Goal: Information Seeking & Learning: Learn about a topic

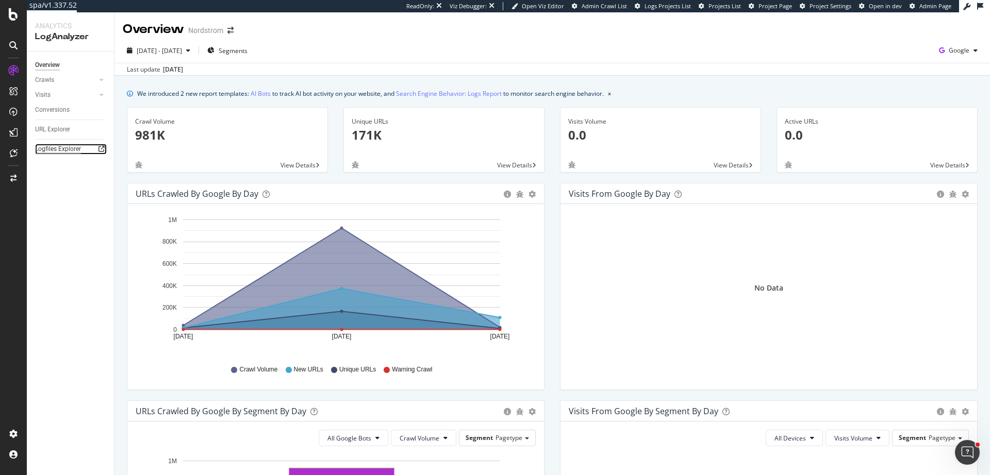
click at [56, 151] on div "Logfiles Explorer" at bounding box center [58, 149] width 46 height 11
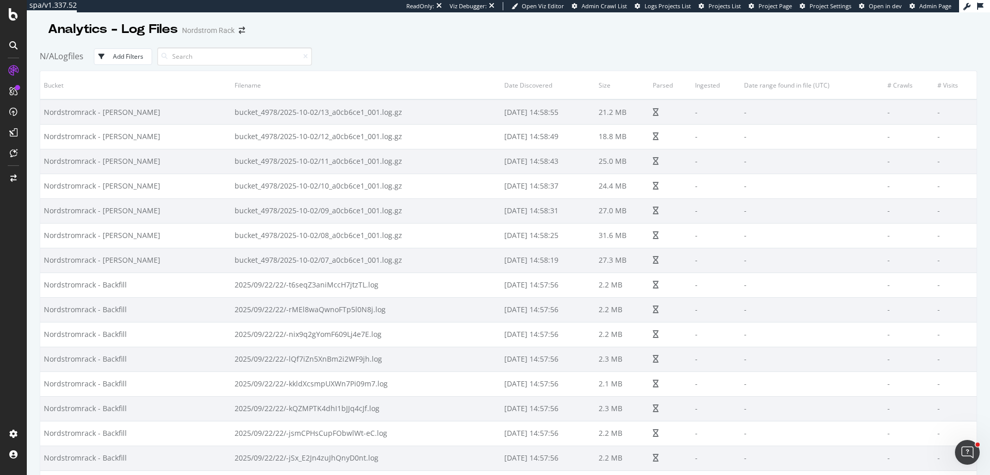
click at [668, 48] on div "N/A Logfiles Add Filters" at bounding box center [508, 56] width 937 height 28
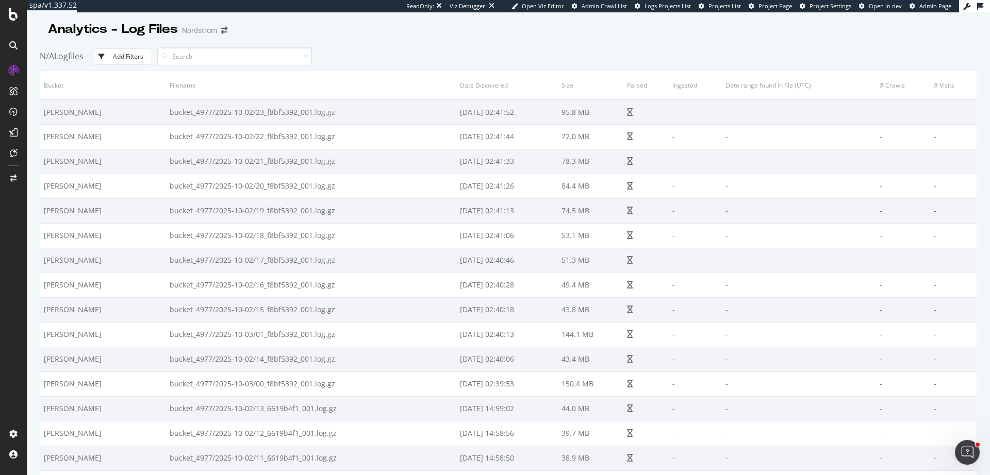
click at [617, 34] on div "Analytics - Log Files Nordstrom" at bounding box center [508, 25] width 937 height 26
click at [124, 54] on div "Add Filters" at bounding box center [128, 56] width 30 height 9
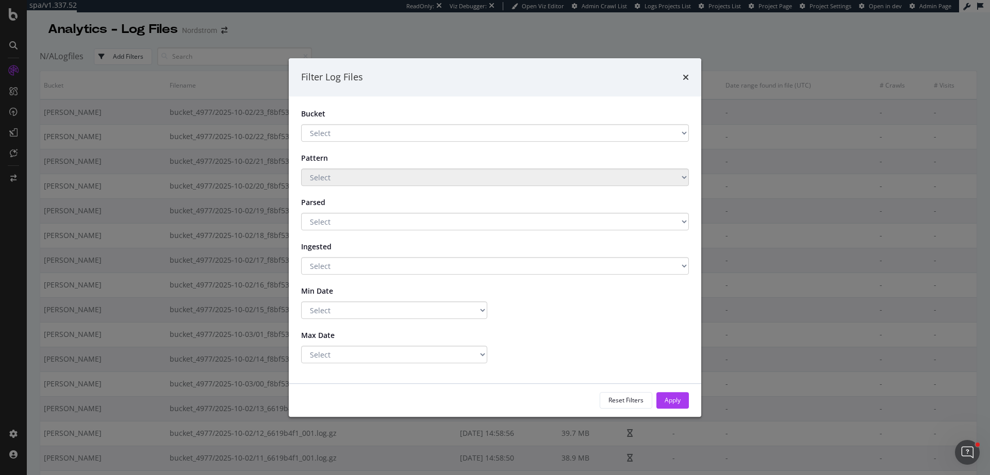
drag, startPoint x: 340, startPoint y: 135, endPoint x: 341, endPoint y: 206, distance: 71.1
click at [343, 207] on form "Bucket Select Nordstrom - Backfill Nordstrom - BLAIN Pattern Select Parsed Sele…" at bounding box center [495, 236] width 388 height 255
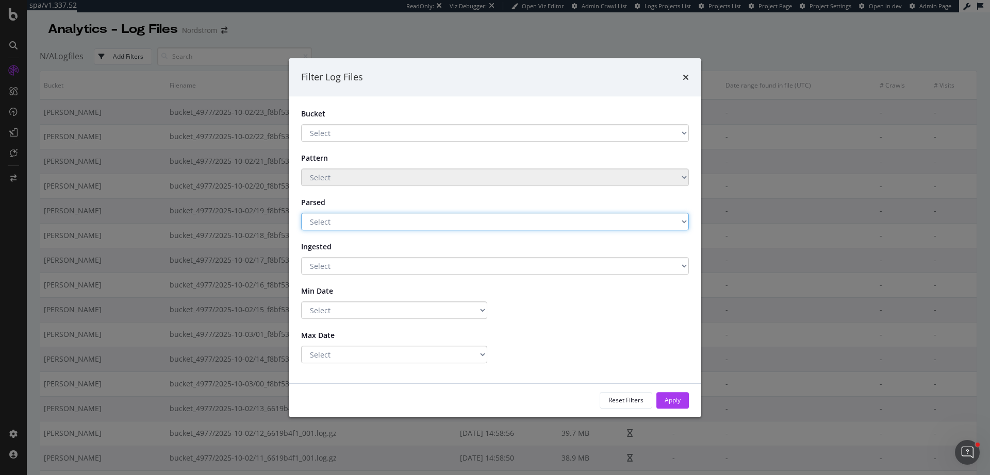
select select "true"
click at [301, 213] on select "Select Yes No" at bounding box center [495, 222] width 388 height 18
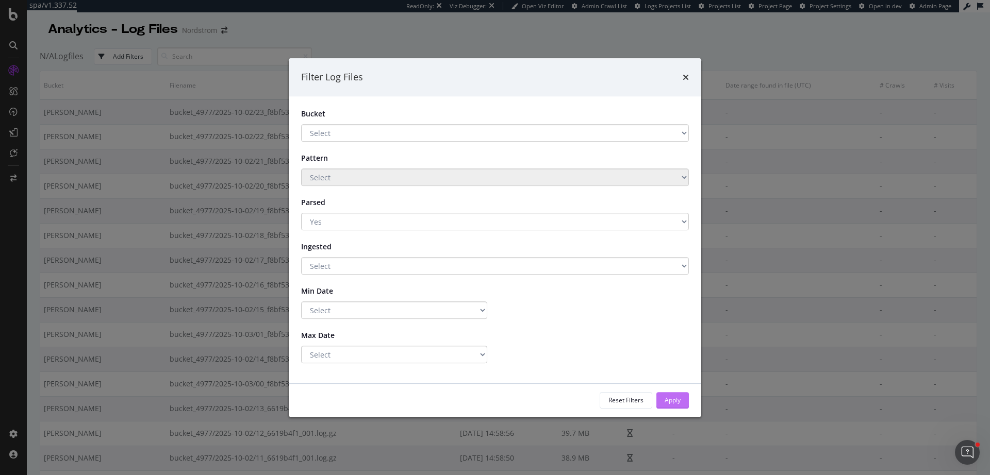
click at [677, 406] on div "Apply" at bounding box center [673, 400] width 16 height 15
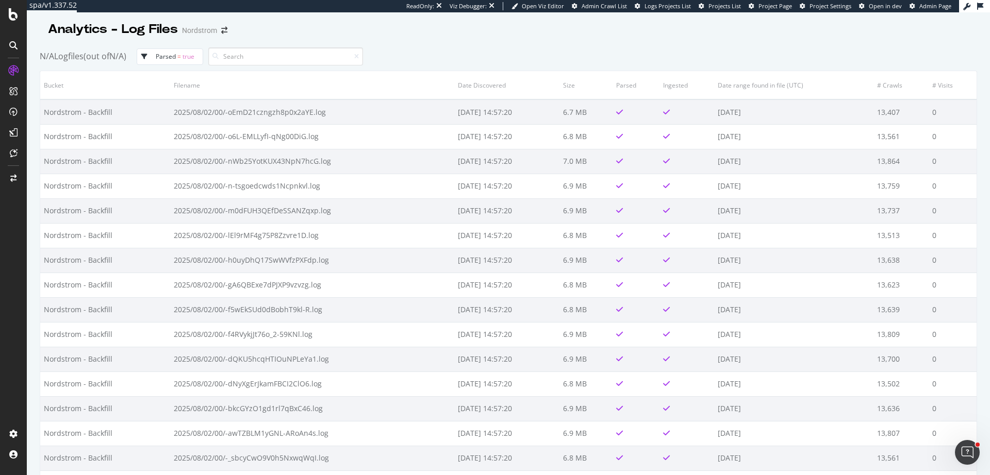
click at [176, 59] on span "parsed" at bounding box center [166, 56] width 20 height 9
select select "true"
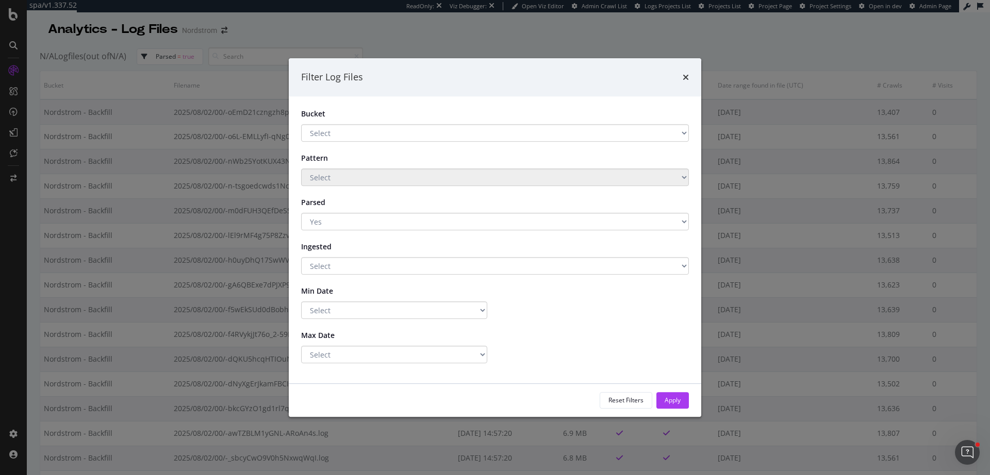
drag, startPoint x: 395, startPoint y: 138, endPoint x: 396, endPoint y: 119, distance: 18.6
click at [396, 119] on div "Bucket Select Nordstrom - Backfill Nordstrom - BLAIN" at bounding box center [494, 125] width 403 height 33
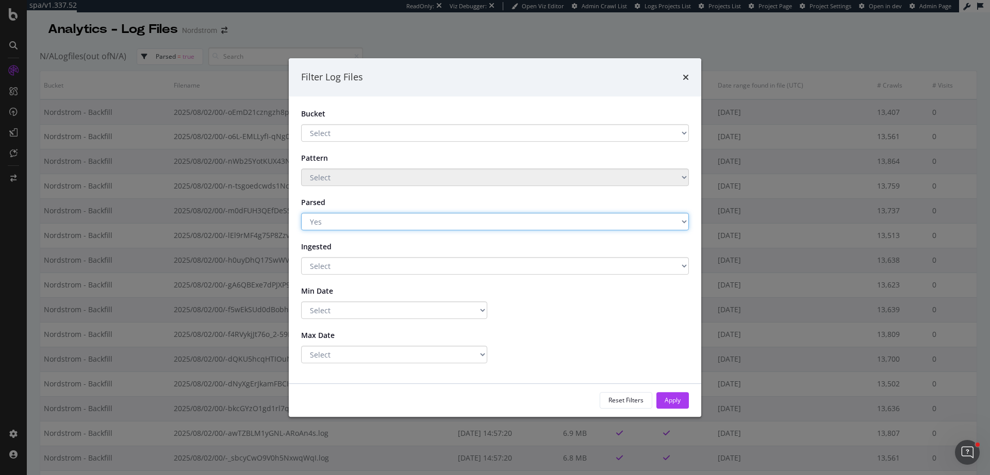
select select "modal"
click at [301, 213] on select "Select Yes No" at bounding box center [495, 222] width 388 height 18
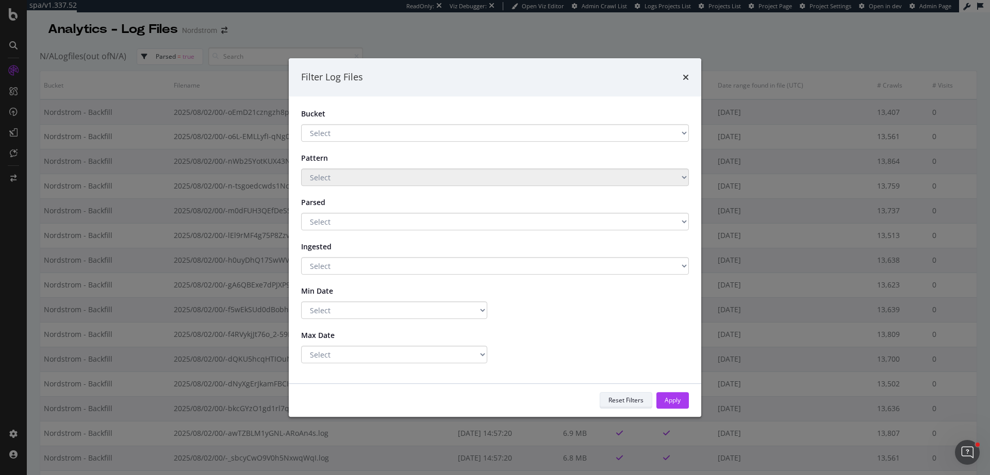
click at [621, 405] on div "Reset Filters" at bounding box center [625, 400] width 35 height 9
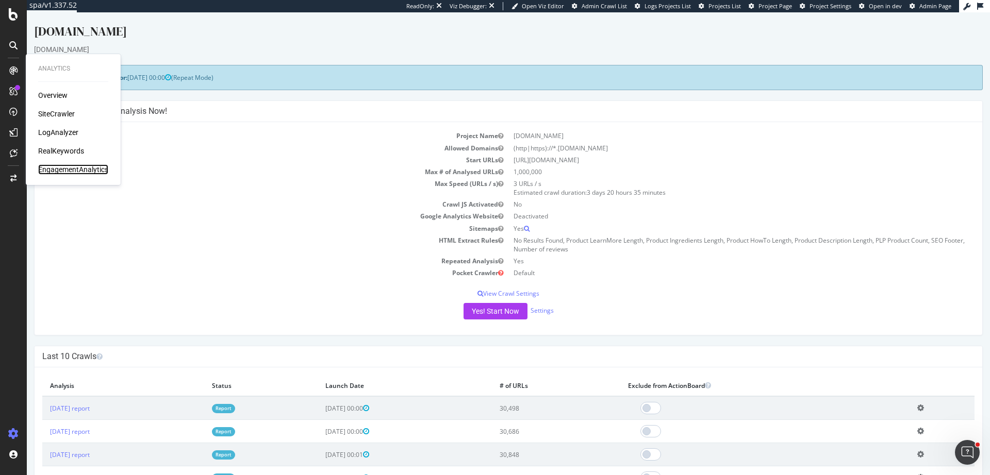
click at [56, 168] on div "EngagementAnalytics" at bounding box center [73, 169] width 70 height 10
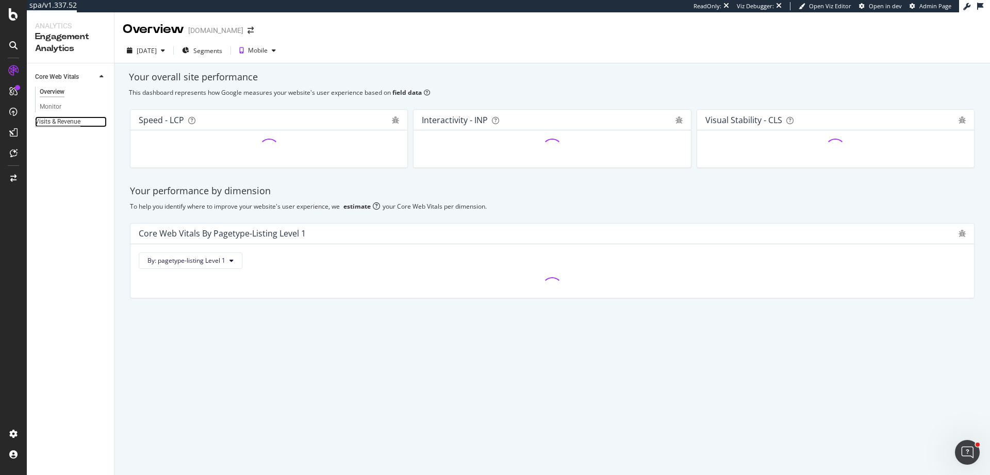
click at [67, 121] on div "Visits & Revenue" at bounding box center [57, 122] width 45 height 11
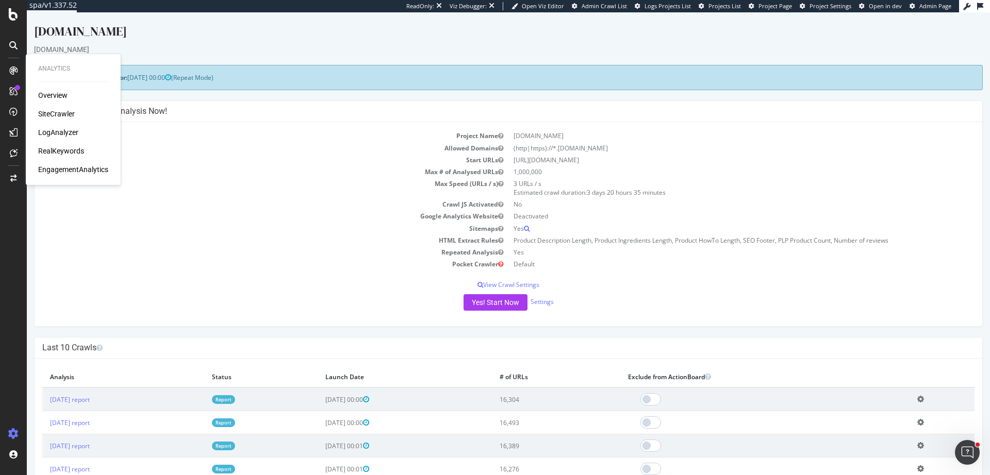
click at [54, 162] on div "Overview SiteCrawler LogAnalyzer RealKeywords EngagementAnalytics" at bounding box center [73, 132] width 70 height 85
click at [58, 171] on div "EngagementAnalytics" at bounding box center [73, 169] width 70 height 10
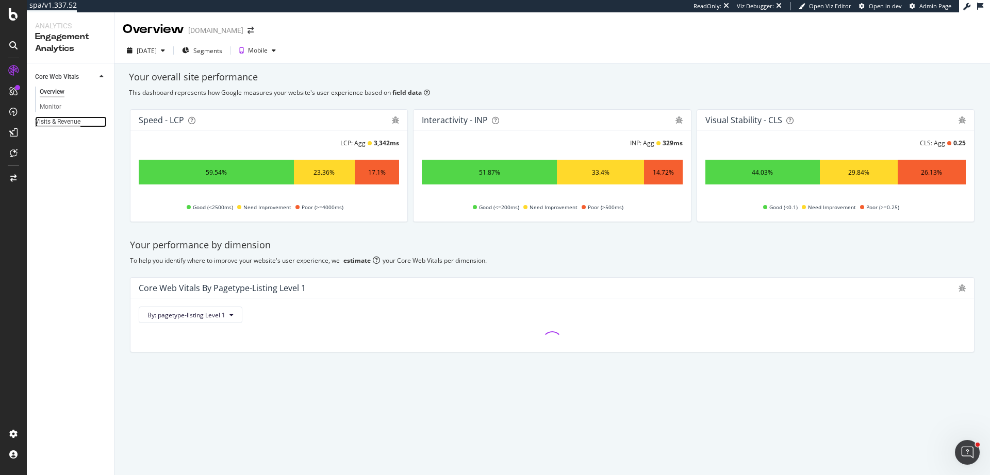
click at [60, 121] on div "Visits & Revenue" at bounding box center [57, 122] width 45 height 11
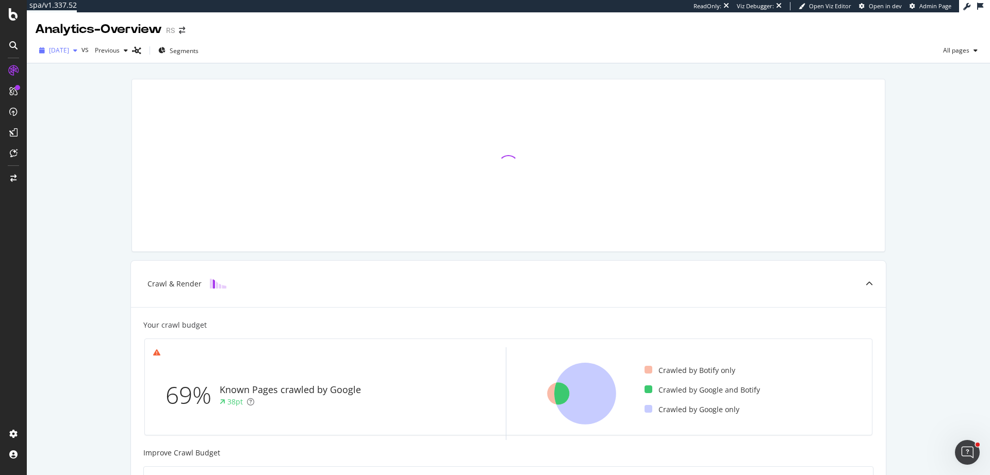
click at [69, 53] on span "[DATE]" at bounding box center [59, 50] width 20 height 9
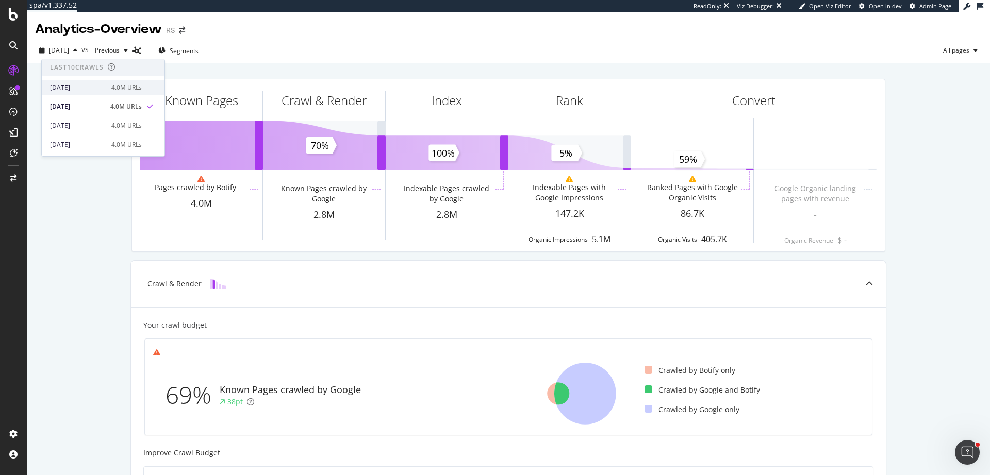
click at [82, 86] on div "[DATE]" at bounding box center [77, 87] width 55 height 9
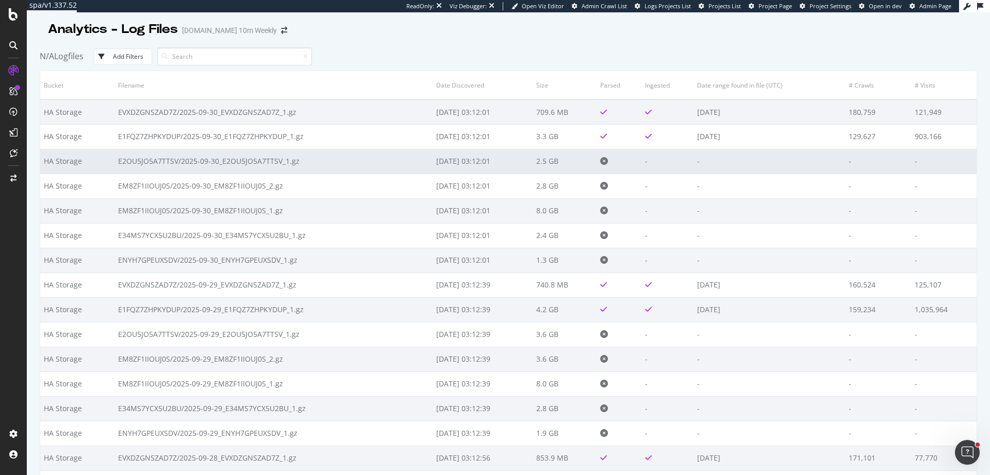
click at [269, 160] on td "E2OU5JO5A7TTSV/2025-09-30_E2OU5JO5A7TTSV_1.gz" at bounding box center [273, 161] width 318 height 25
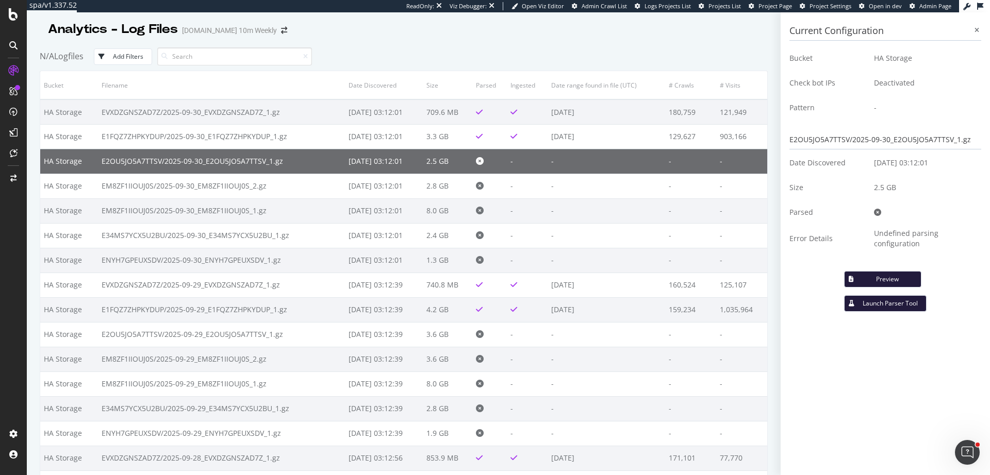
click at [890, 284] on button "Preview" at bounding box center [882, 279] width 77 height 16
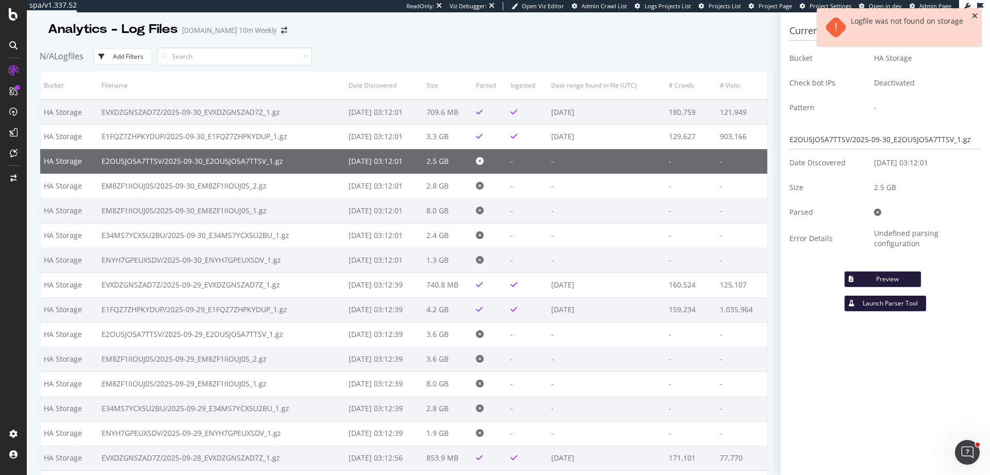
click at [975, 16] on icon "close toast" at bounding box center [975, 15] width 6 height 7
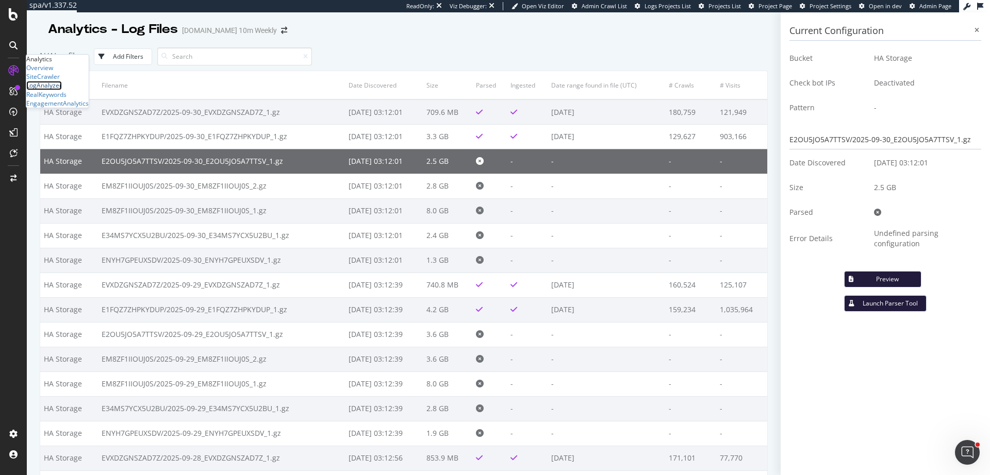
click at [62, 90] on div "LogAnalyzer" at bounding box center [44, 85] width 36 height 9
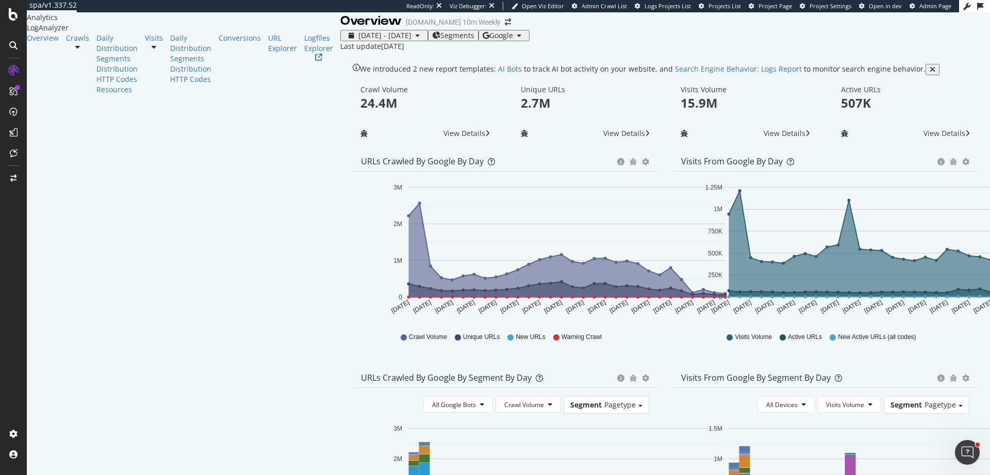
click at [513, 40] on span "Google" at bounding box center [501, 35] width 24 height 10
click at [897, 58] on span "OpenAI" at bounding box center [900, 60] width 38 height 9
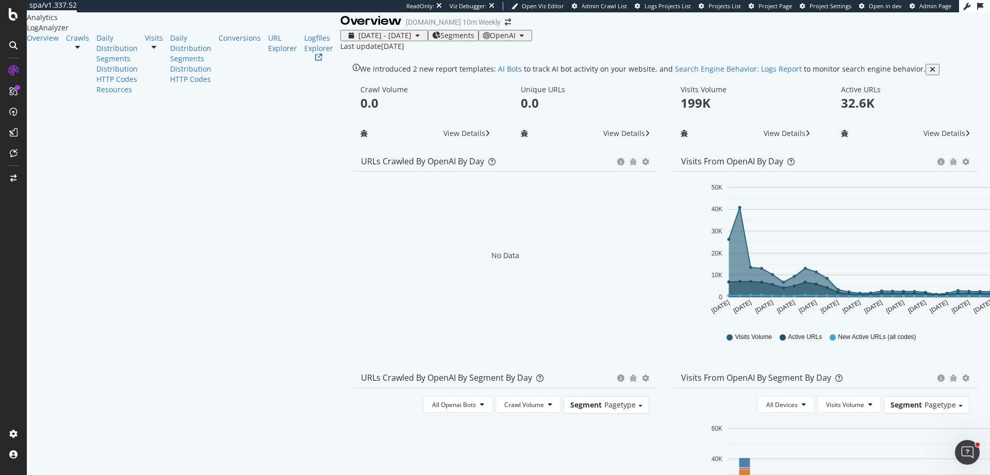
click at [516, 40] on span "OpenAI" at bounding box center [503, 35] width 26 height 10
click at [902, 42] on span "Bing" at bounding box center [898, 41] width 38 height 9
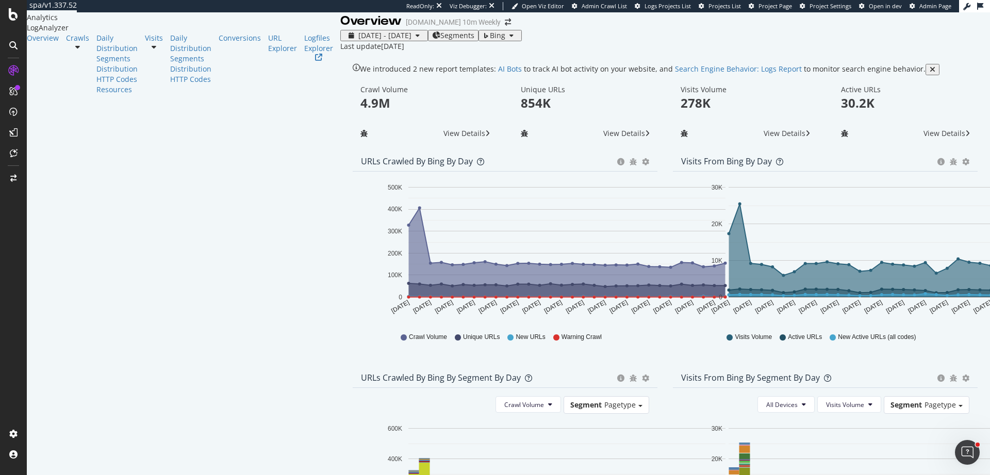
click at [505, 40] on span "Bing" at bounding box center [497, 35] width 15 height 10
click at [920, 27] on div "Google" at bounding box center [898, 21] width 71 height 15
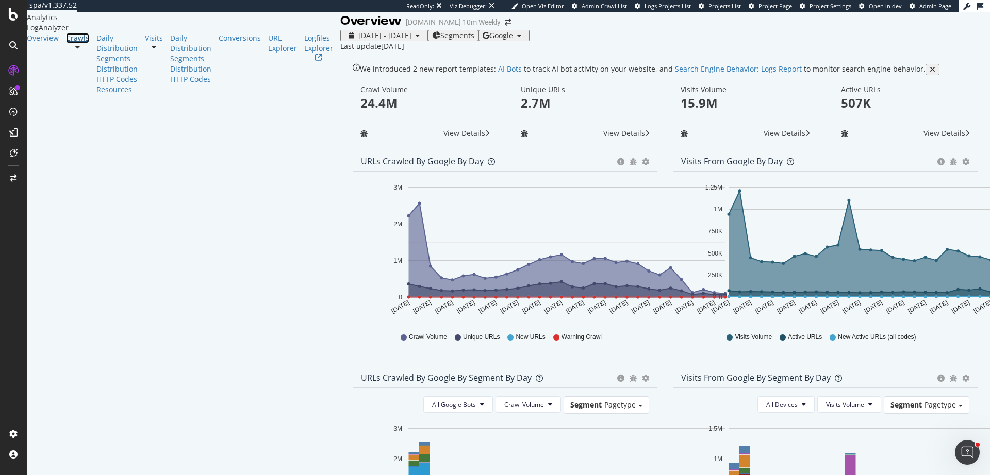
click at [66, 43] on div "Crawls" at bounding box center [77, 38] width 23 height 10
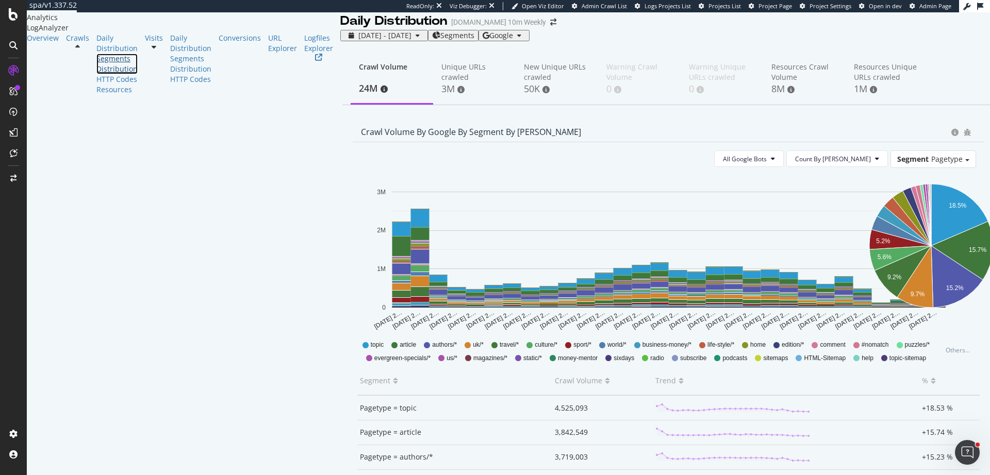
scroll to position [39, 0]
click at [937, 154] on span "Pagetype" at bounding box center [946, 159] width 31 height 10
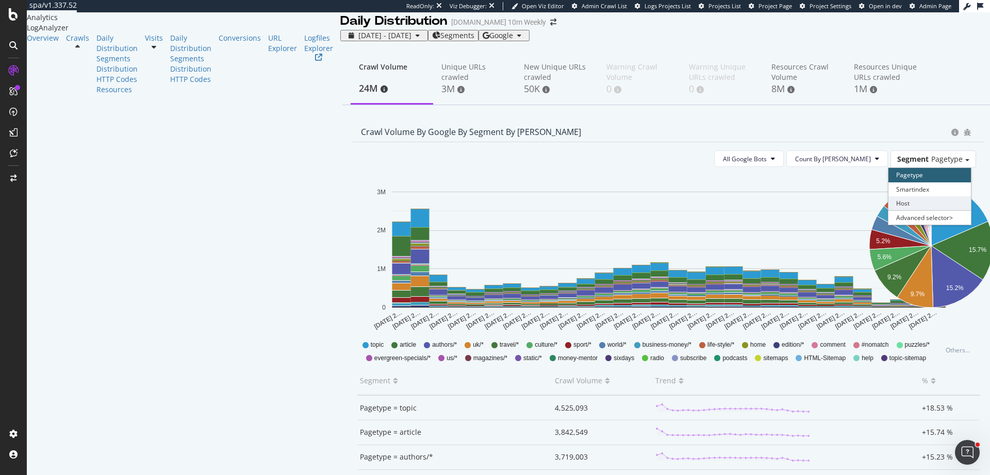
click at [918, 196] on div "Host" at bounding box center [929, 203] width 82 height 14
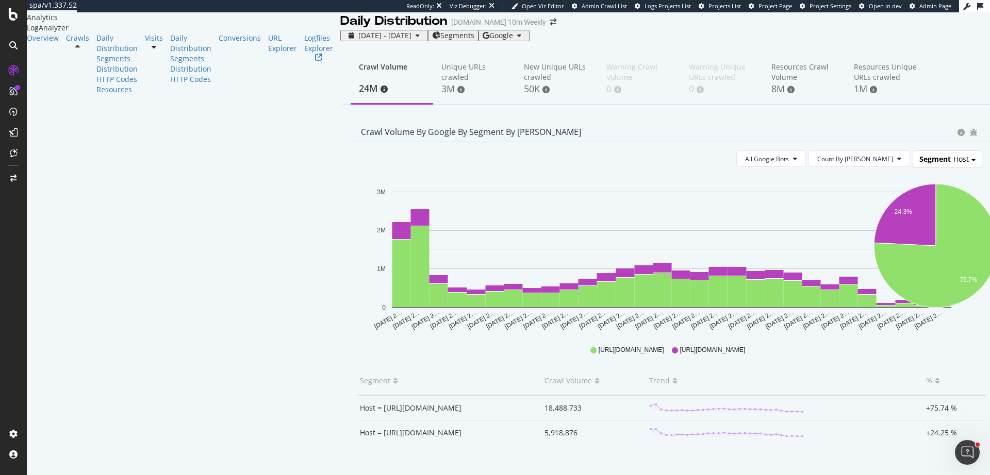
click at [953, 164] on span "Host" at bounding box center [960, 159] width 15 height 10
click at [925, 225] on div "Advanced selector >" at bounding box center [936, 217] width 82 height 14
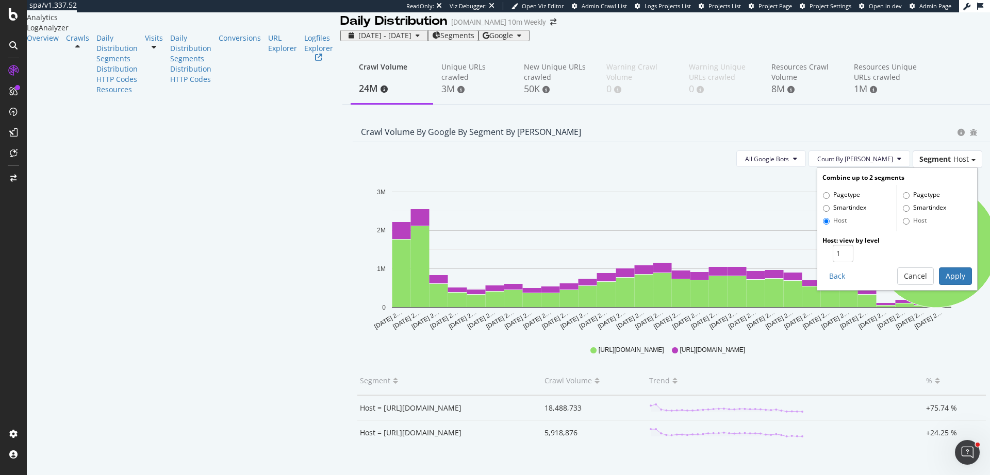
click at [908, 201] on label "Pagetype" at bounding box center [921, 195] width 37 height 10
click at [908, 199] on input "Pagetype" at bounding box center [906, 195] width 7 height 7
radio input "true"
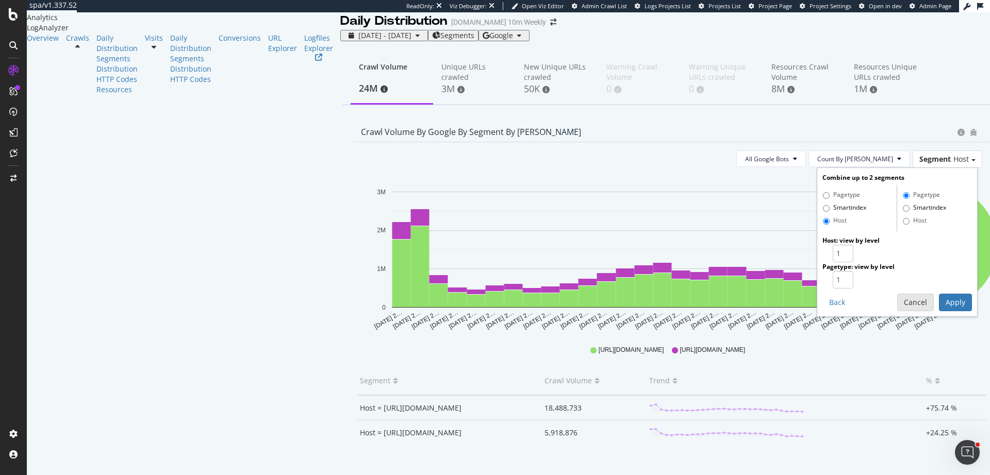
click at [897, 311] on button "Cancel" at bounding box center [915, 303] width 37 height 18
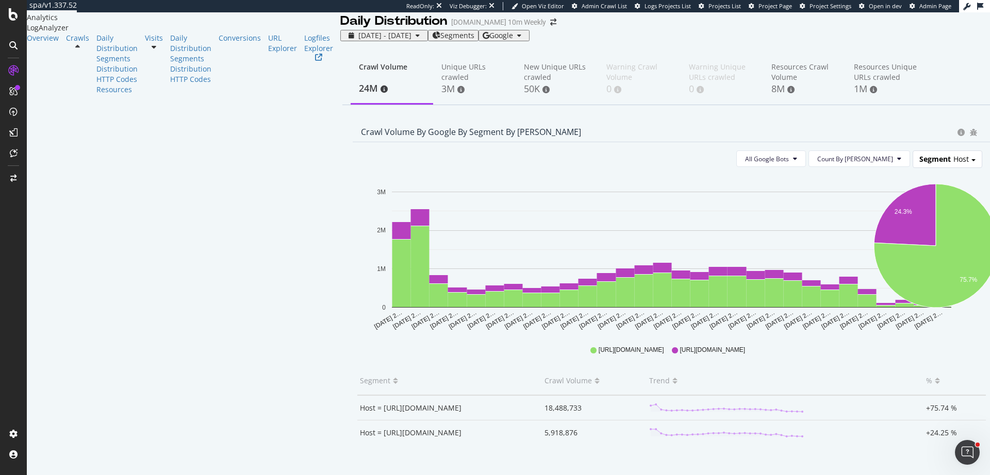
click at [929, 164] on span "Segment" at bounding box center [934, 159] width 31 height 10
click at [925, 182] on div "Pagetype" at bounding box center [936, 175] width 82 height 14
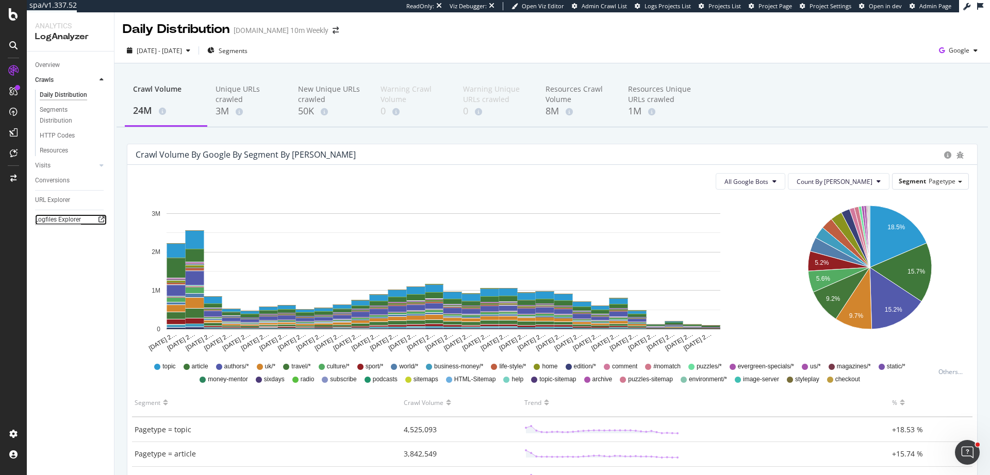
click at [55, 223] on div "Logfiles Explorer" at bounding box center [58, 219] width 46 height 11
click at [955, 49] on span "Google" at bounding box center [959, 50] width 21 height 9
click at [908, 45] on div "Bing" at bounding box center [891, 41] width 71 height 15
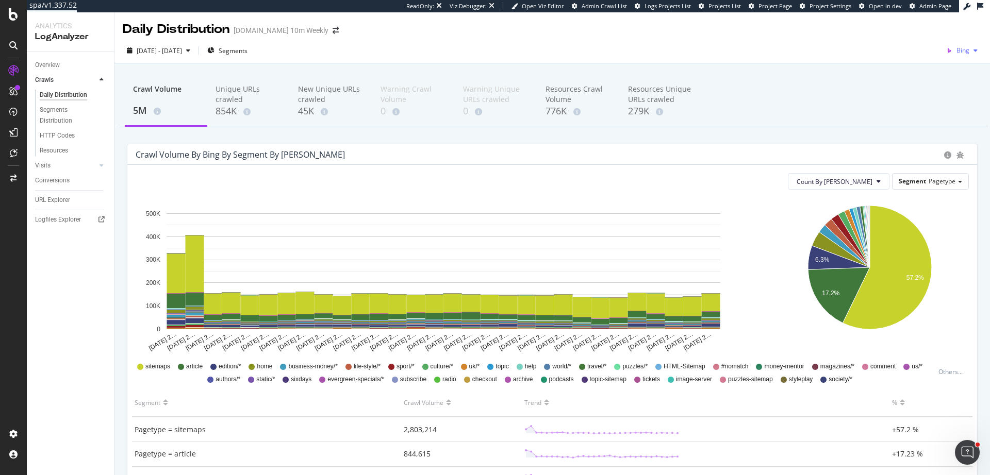
click at [957, 51] on span "Bing" at bounding box center [962, 50] width 13 height 9
click at [915, 61] on span "OpenAI" at bounding box center [907, 60] width 38 height 9
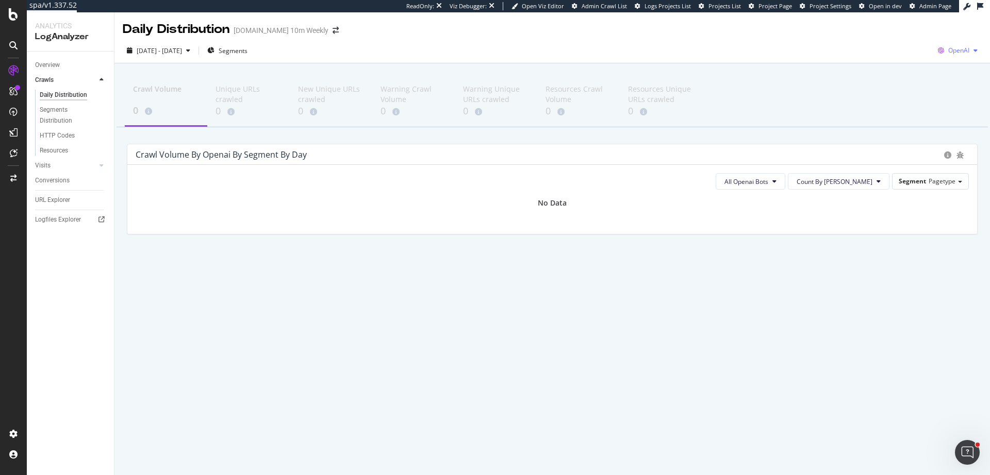
click at [958, 45] on div "OpenAI" at bounding box center [958, 50] width 48 height 15
click at [921, 78] on span "Other AI Bots" at bounding box center [906, 79] width 38 height 9
click at [956, 49] on span "Other AI Bots" at bounding box center [950, 50] width 38 height 9
click at [899, 38] on span "Bing" at bounding box center [886, 41] width 40 height 9
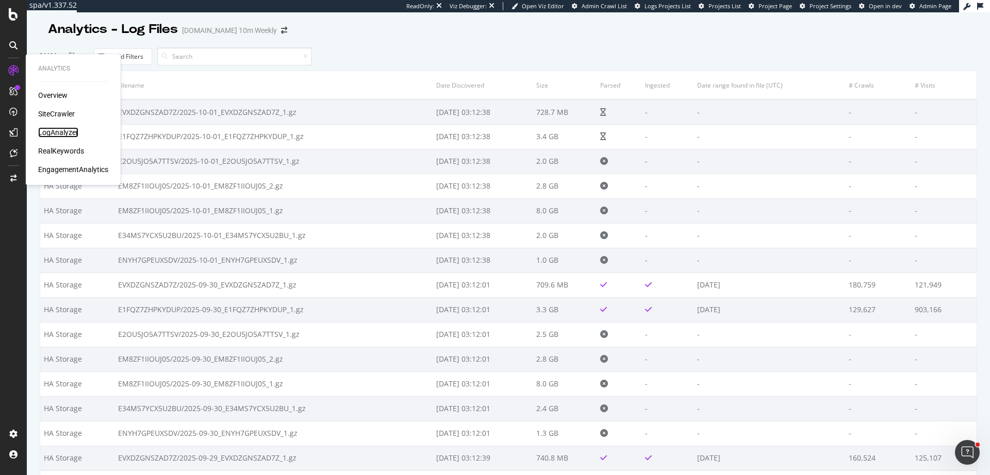
click at [74, 131] on div "LogAnalyzer" at bounding box center [58, 132] width 40 height 10
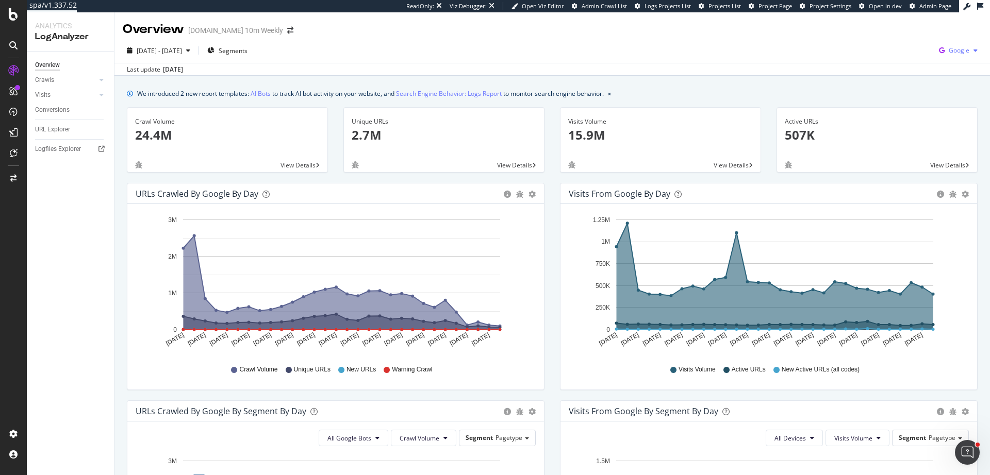
click at [954, 53] on span "Google" at bounding box center [959, 50] width 21 height 9
click at [912, 44] on span "Bing" at bounding box center [900, 41] width 38 height 9
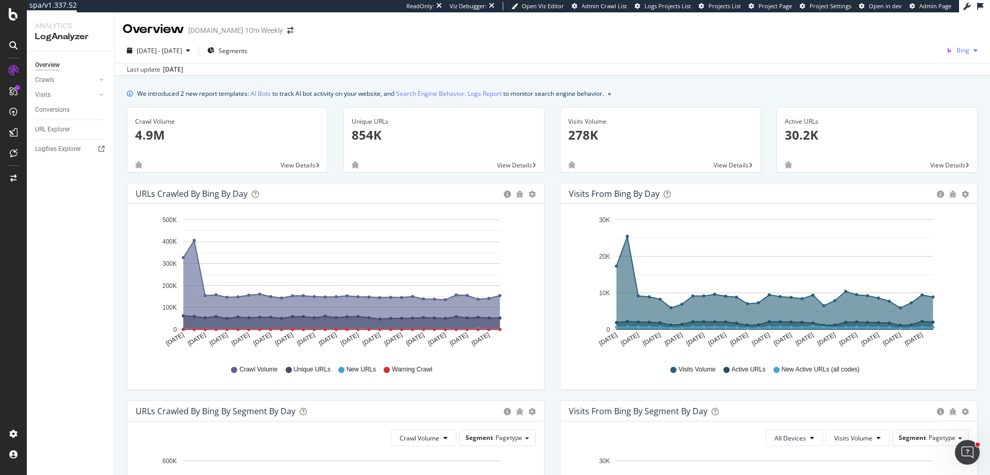
click at [956, 47] on span "Bing" at bounding box center [962, 50] width 13 height 9
click at [899, 22] on span "Google" at bounding box center [907, 22] width 38 height 9
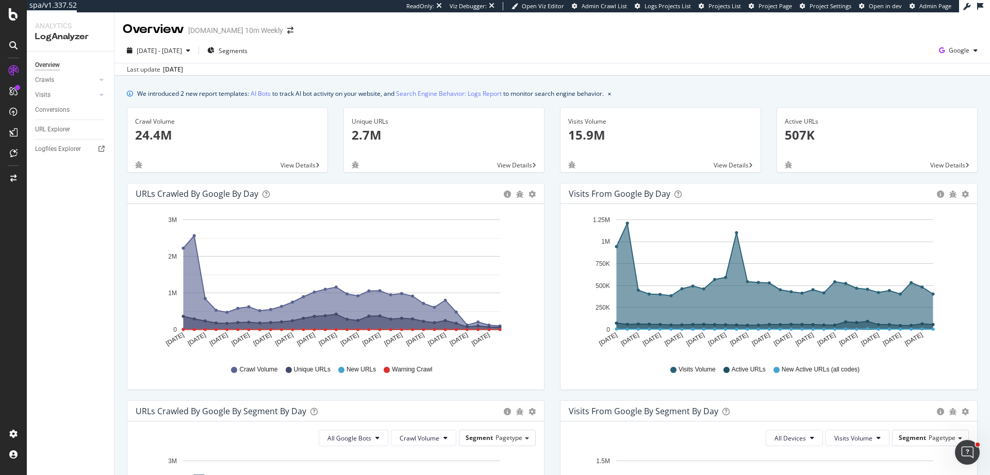
click at [558, 24] on div "Overview TheTimes.com 10m Weekly" at bounding box center [551, 25] width 875 height 26
click at [564, 55] on div "2025 Sep. 1st - Sep. 30th Segments Google" at bounding box center [551, 52] width 875 height 21
click at [69, 130] on div "URL Explorer" at bounding box center [52, 129] width 35 height 11
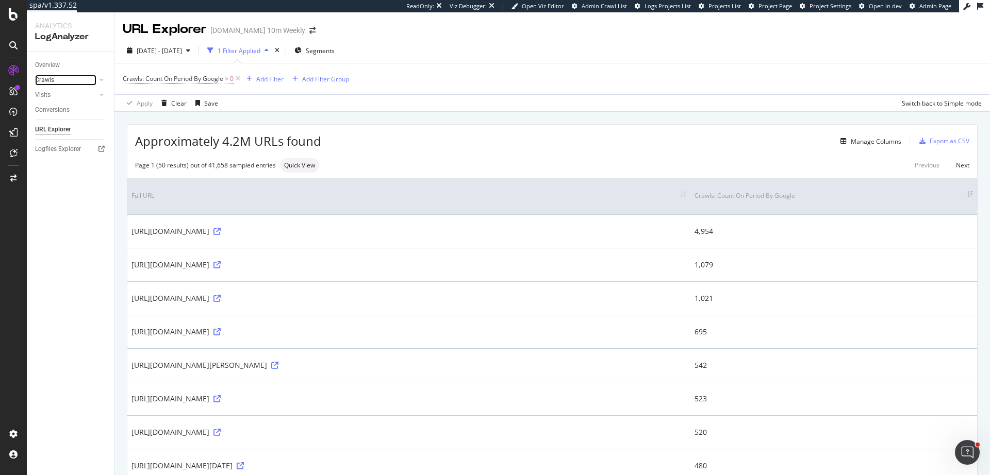
click at [56, 80] on link "Crawls" at bounding box center [65, 80] width 61 height 11
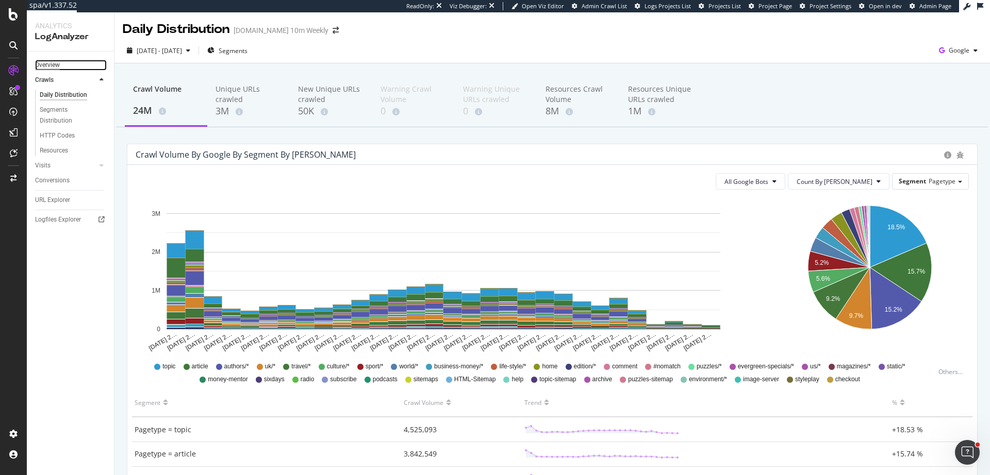
click at [43, 68] on div "Overview" at bounding box center [47, 65] width 25 height 11
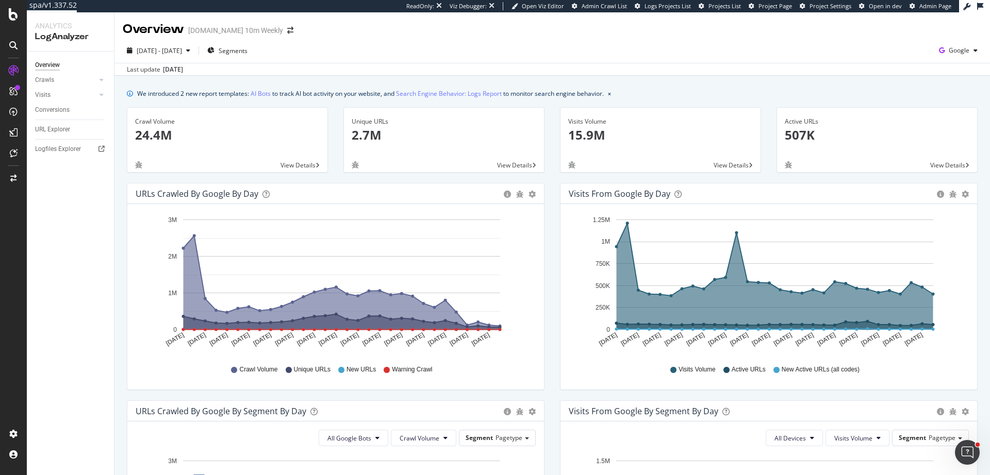
drag, startPoint x: 449, startPoint y: 301, endPoint x: 455, endPoint y: 303, distance: 6.5
click at [455, 303] on rect "A chart." at bounding box center [341, 275] width 317 height 110
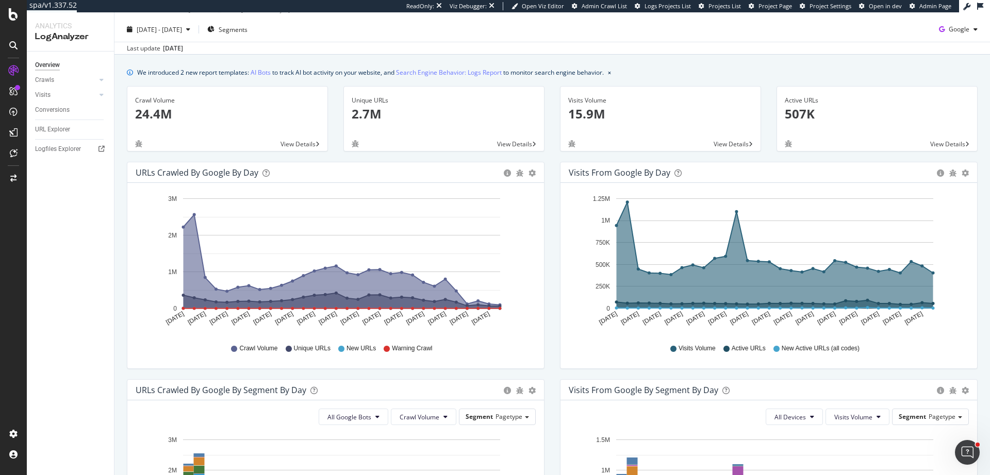
scroll to position [31, 0]
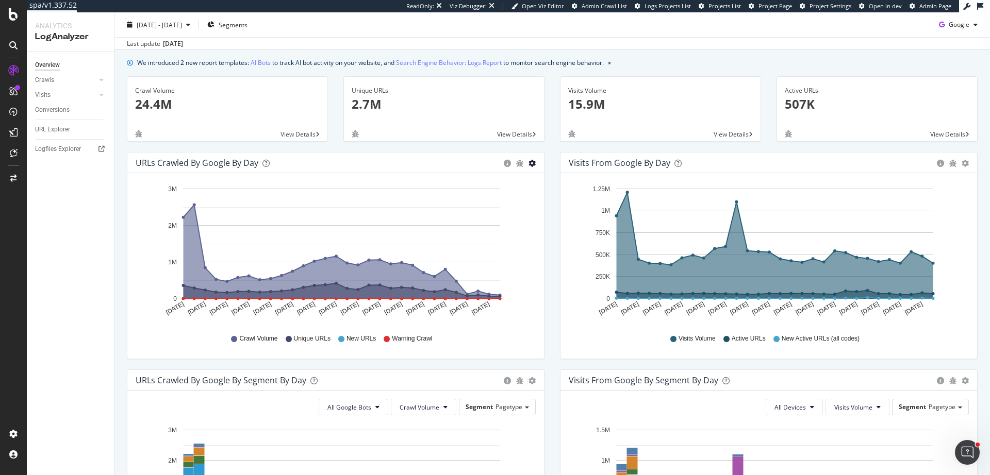
click at [528, 162] on icon "gear" at bounding box center [531, 163] width 7 height 7
click at [509, 205] on span "Table" at bounding box center [501, 204] width 81 height 15
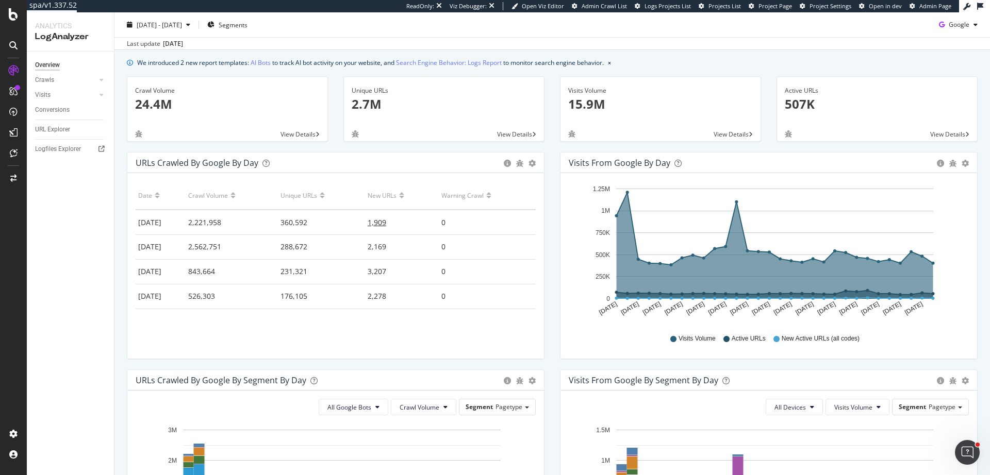
click at [379, 222] on span "1,909" at bounding box center [377, 223] width 19 height 10
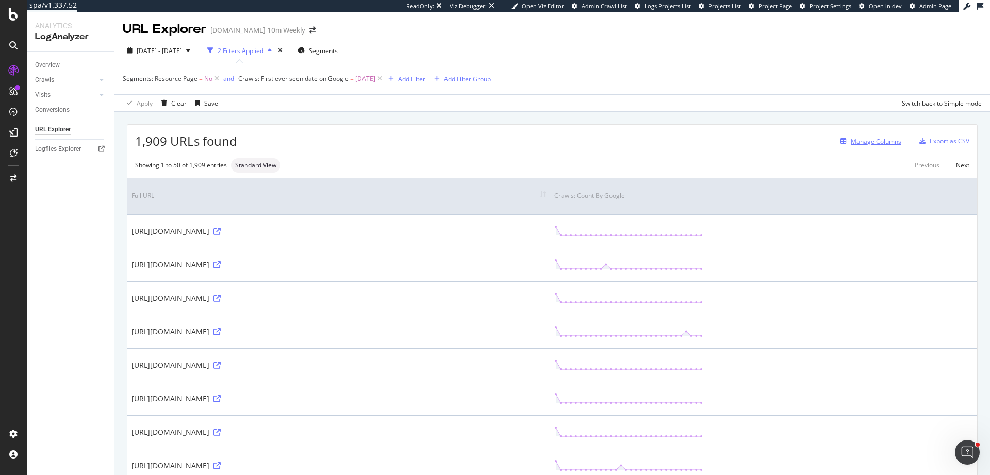
click at [886, 140] on div "Manage Columns" at bounding box center [876, 141] width 51 height 9
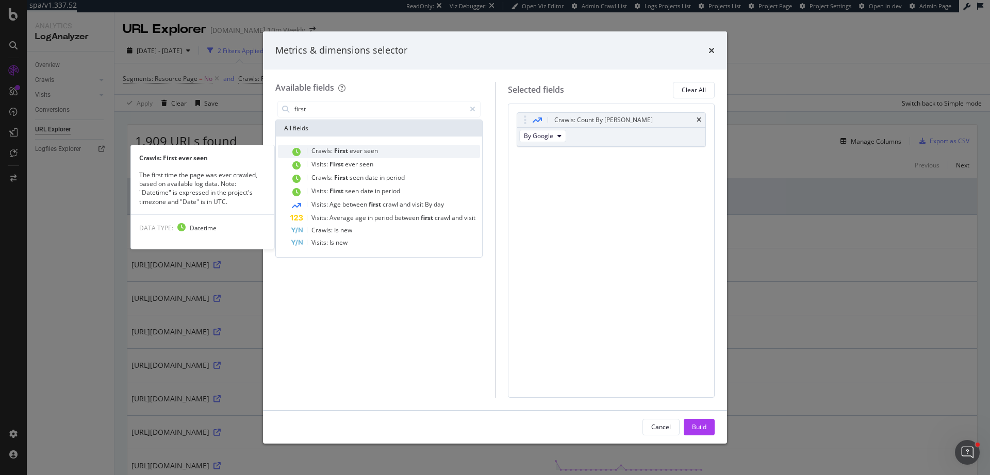
type input "first"
click at [399, 151] on div "Crawls: First ever seen" at bounding box center [385, 151] width 190 height 13
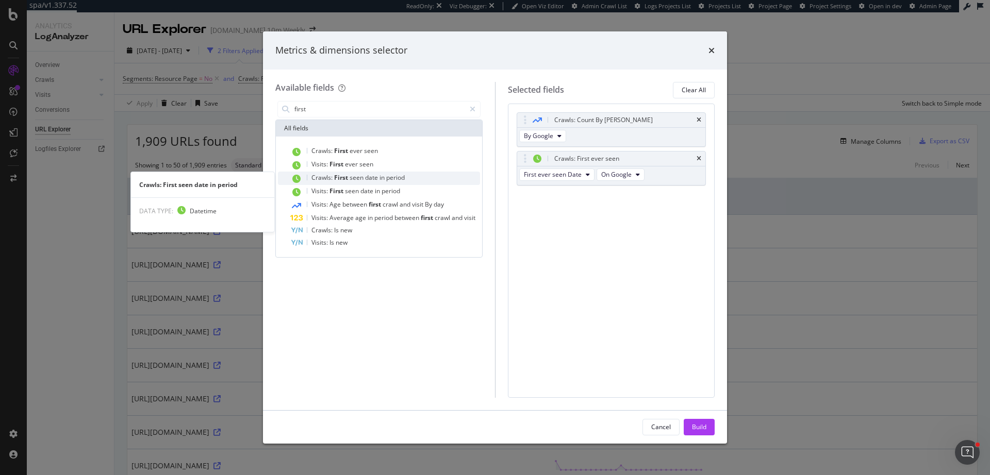
click at [402, 178] on span "period" at bounding box center [395, 177] width 19 height 9
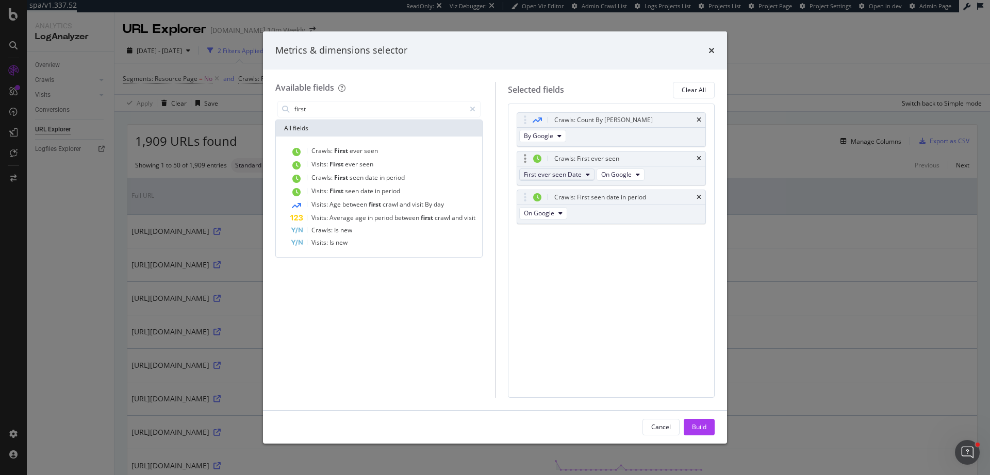
click at [583, 176] on button "First ever seen Date" at bounding box center [556, 175] width 75 height 12
click at [698, 199] on icon "times" at bounding box center [699, 197] width 5 height 6
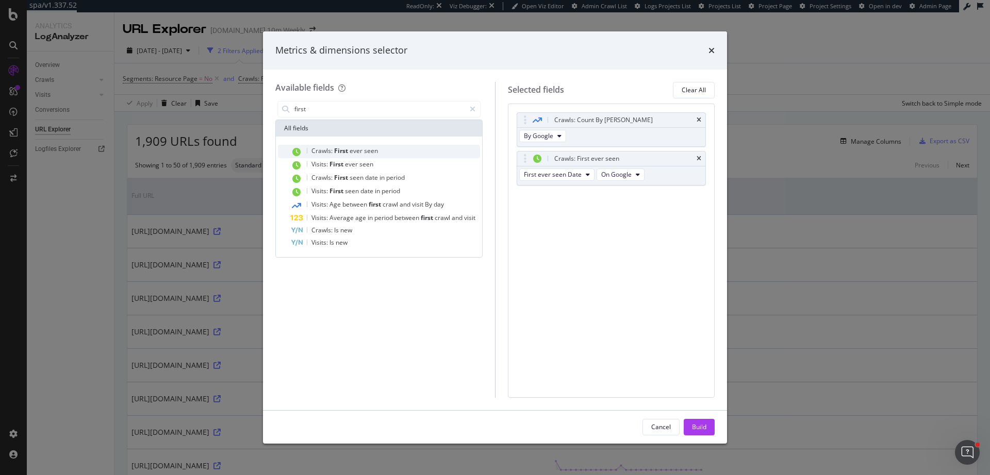
click at [389, 148] on div "Crawls: First ever seen" at bounding box center [385, 151] width 190 height 13
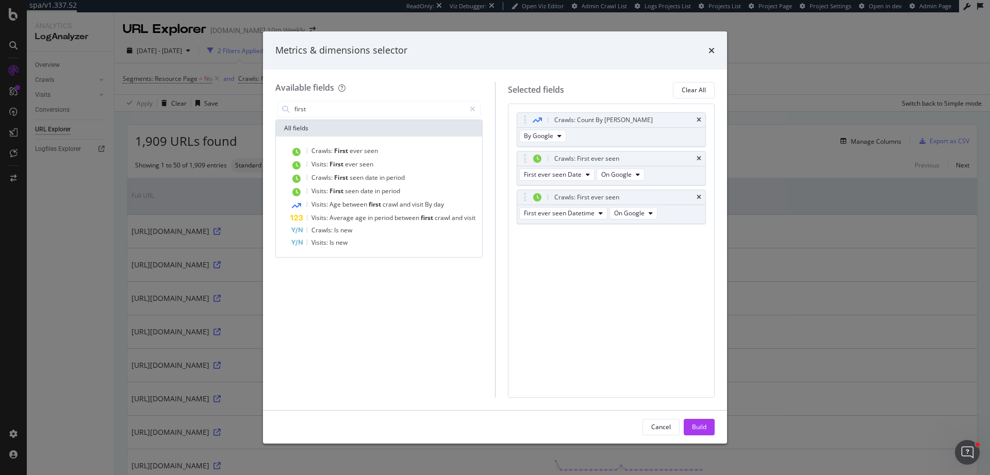
click at [698, 427] on div "Build" at bounding box center [699, 427] width 14 height 9
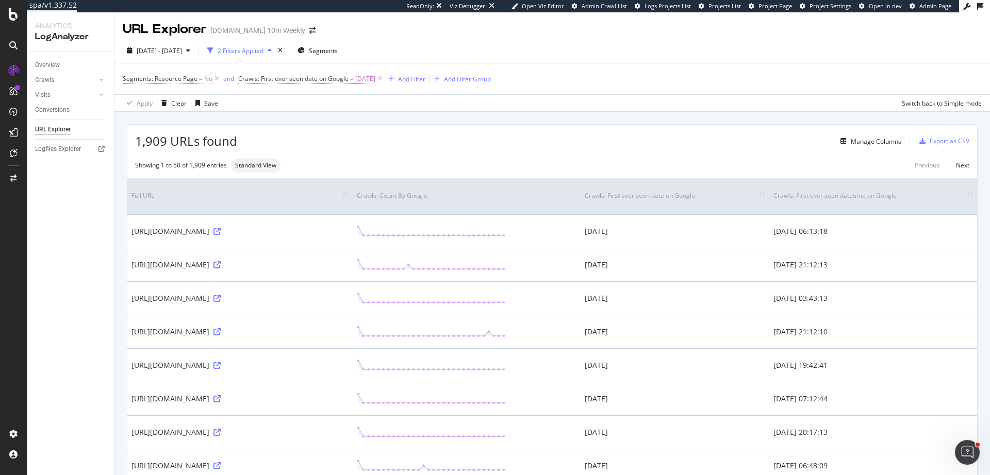
click at [960, 195] on th "Crawls: First ever seen datetime on Google" at bounding box center [873, 196] width 208 height 37
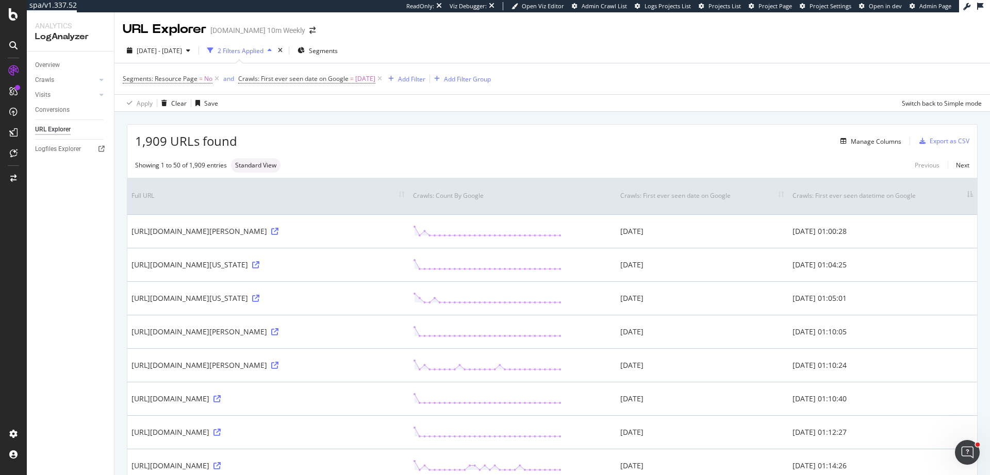
click at [964, 196] on th "Crawls: First ever seen datetime on Google" at bounding box center [882, 196] width 189 height 37
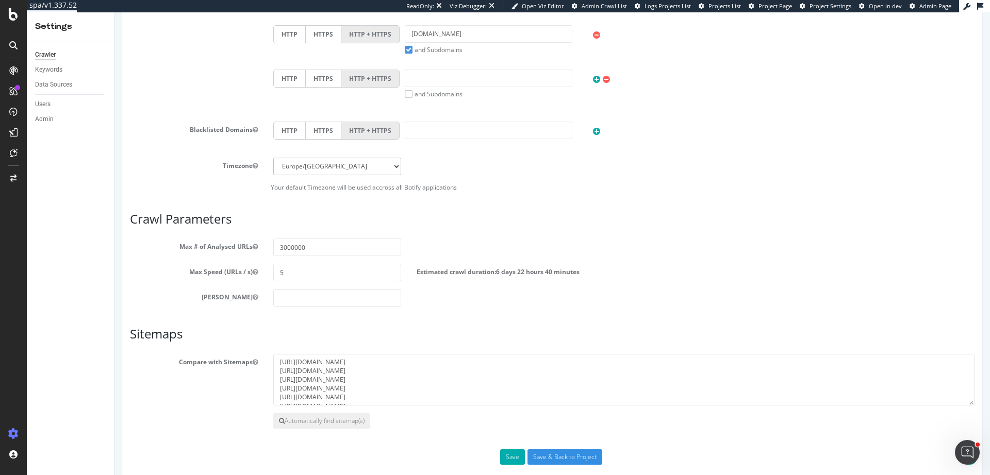
scroll to position [425, 0]
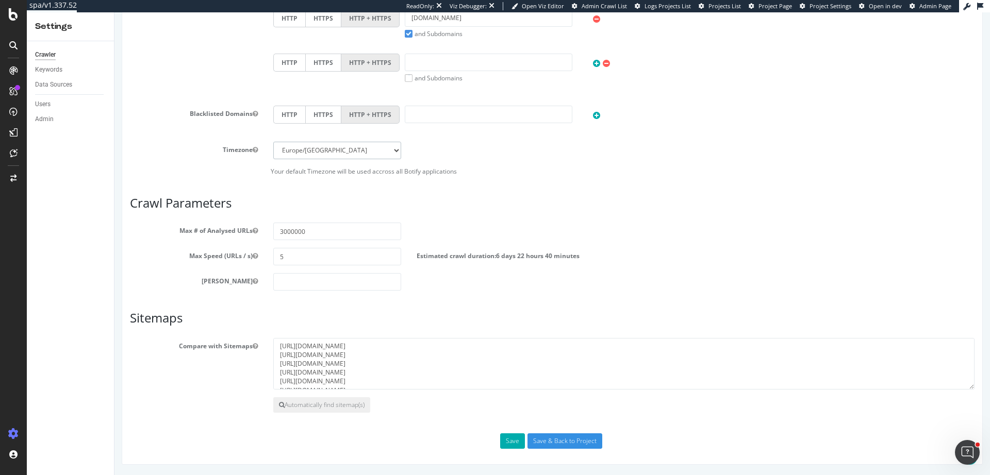
drag, startPoint x: 388, startPoint y: 150, endPoint x: 440, endPoint y: 146, distance: 52.2
click at [440, 146] on div "Timezone [GEOGRAPHIC_DATA]/[GEOGRAPHIC_DATA] [GEOGRAPHIC_DATA]/[GEOGRAPHIC_DATA…" at bounding box center [552, 151] width 860 height 18
click at [449, 151] on div "Timezone [GEOGRAPHIC_DATA]/[GEOGRAPHIC_DATA] [GEOGRAPHIC_DATA]/[GEOGRAPHIC_DATA…" at bounding box center [552, 151] width 860 height 18
drag, startPoint x: 396, startPoint y: 150, endPoint x: 500, endPoint y: 203, distance: 116.7
click at [500, 203] on div "Scope Project Name [DOMAIN_NAME] 10m Weekly Start URLs [URL][DOMAIN_NAME] Or up…" at bounding box center [552, 55] width 844 height 788
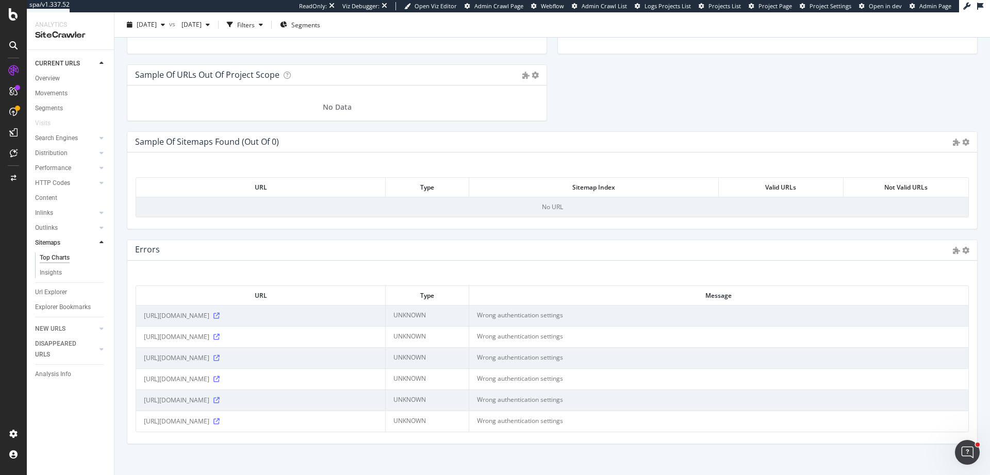
scroll to position [1190, 0]
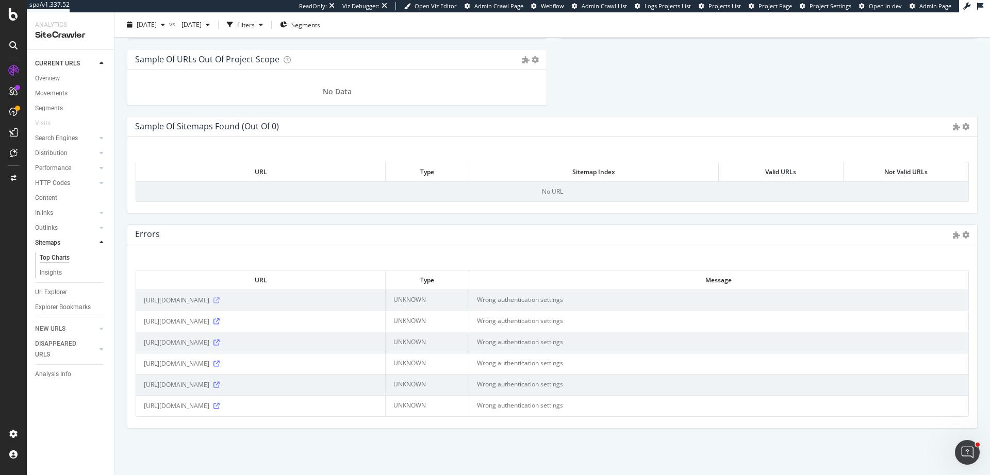
click at [220, 301] on icon at bounding box center [216, 300] width 6 height 6
click at [157, 26] on span "[DATE]" at bounding box center [147, 24] width 20 height 9
click at [439, 287] on th "Type" at bounding box center [427, 280] width 83 height 19
click at [220, 364] on icon at bounding box center [216, 364] width 6 height 6
click at [220, 301] on icon at bounding box center [216, 300] width 6 height 6
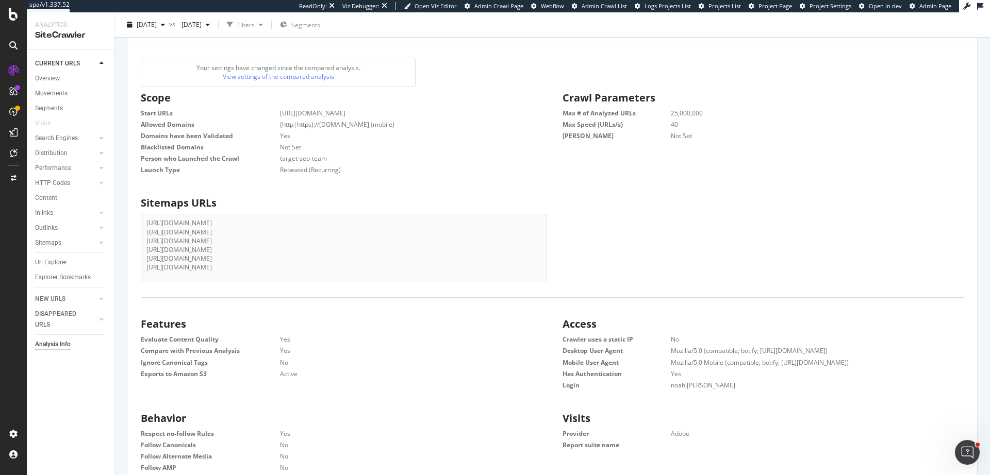
scroll to position [157, 393]
click at [677, 353] on dd "Mozilla/5.0 (compatible; botify; [URL][DOMAIN_NAME])" at bounding box center [804, 350] width 319 height 9
drag, startPoint x: 677, startPoint y: 353, endPoint x: 816, endPoint y: 352, distance: 138.7
click at [816, 352] on dd "Mozilla/5.0 (compatible; botify; [URL][DOMAIN_NAME])" at bounding box center [804, 350] width 319 height 9
copy dl "Mozilla/5.0 (compatible; botify; [URL][DOMAIN_NAME])"
